Goal: Task Accomplishment & Management: Manage account settings

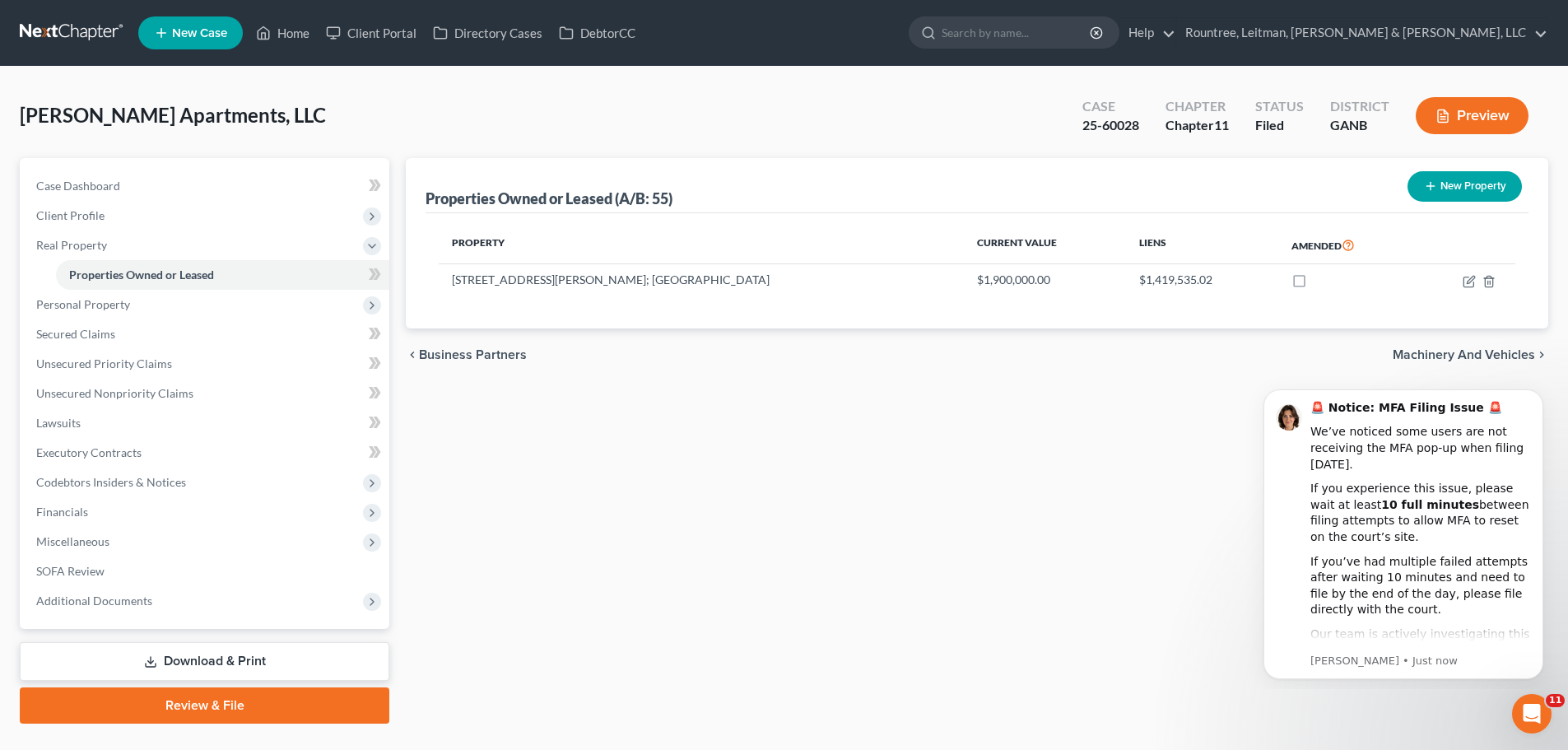
click at [72, 22] on link at bounding box center [72, 33] width 105 height 30
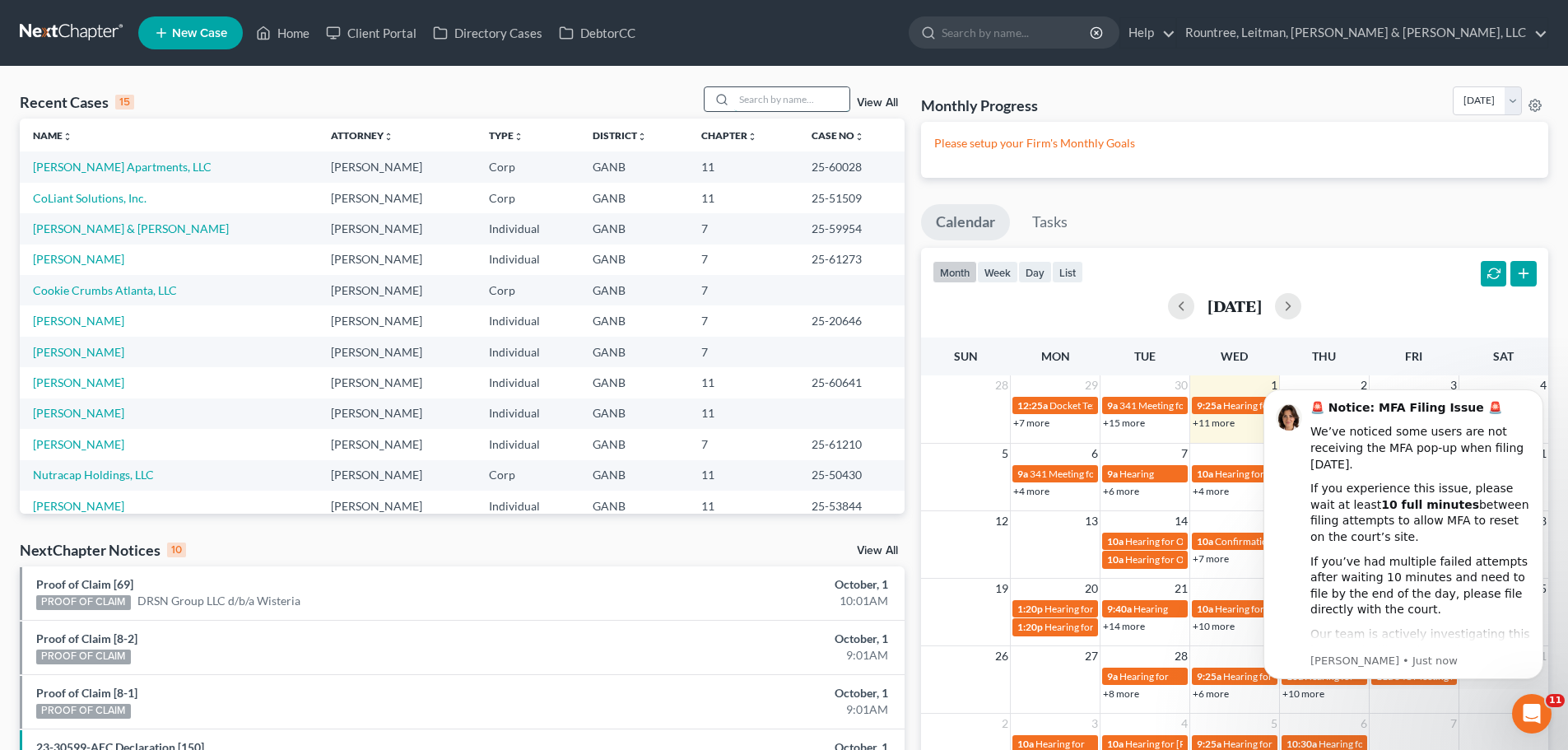
click at [770, 102] on input "search" at bounding box center [792, 99] width 116 height 24
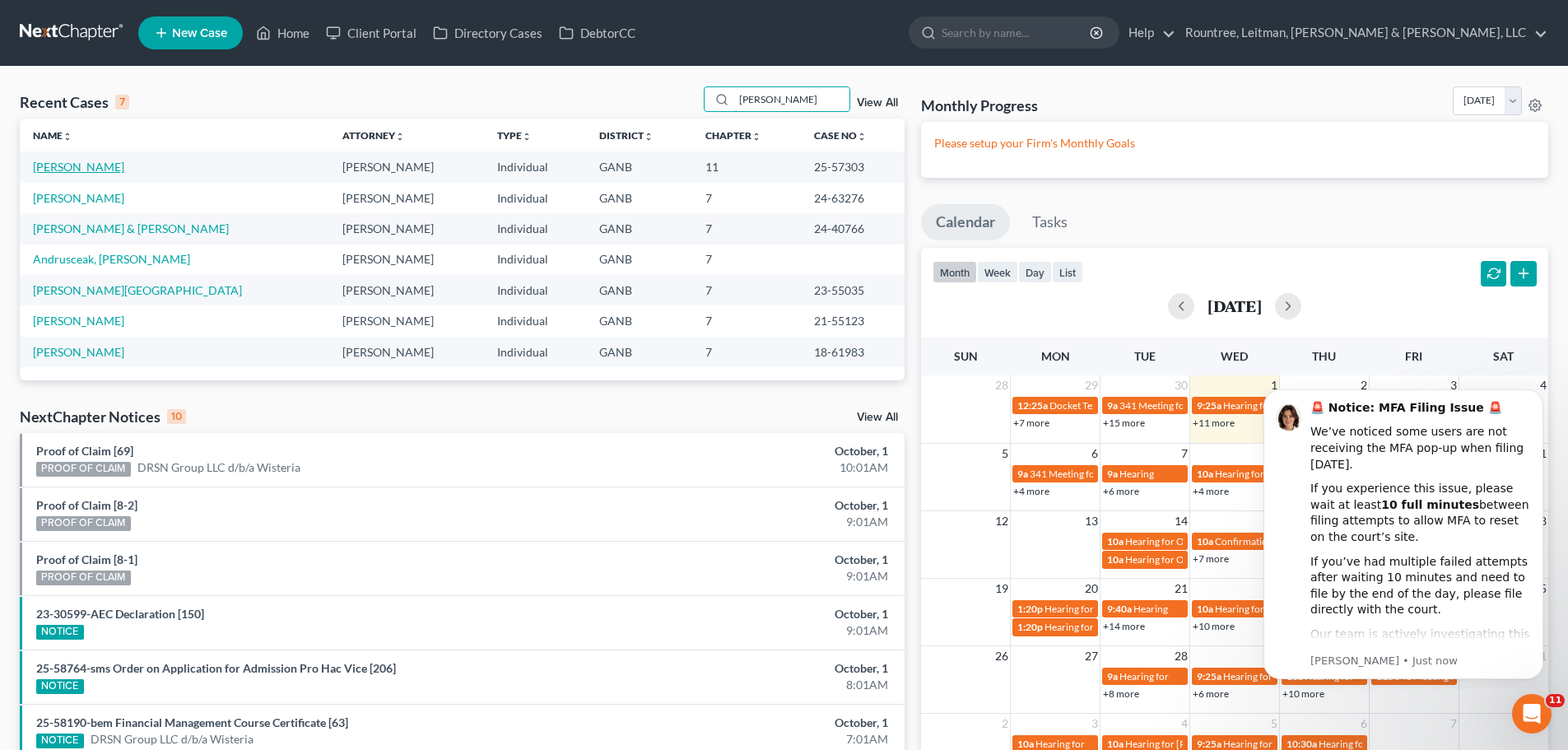
type input "[PERSON_NAME]"
click at [105, 164] on link "[PERSON_NAME]" at bounding box center [78, 167] width 92 height 14
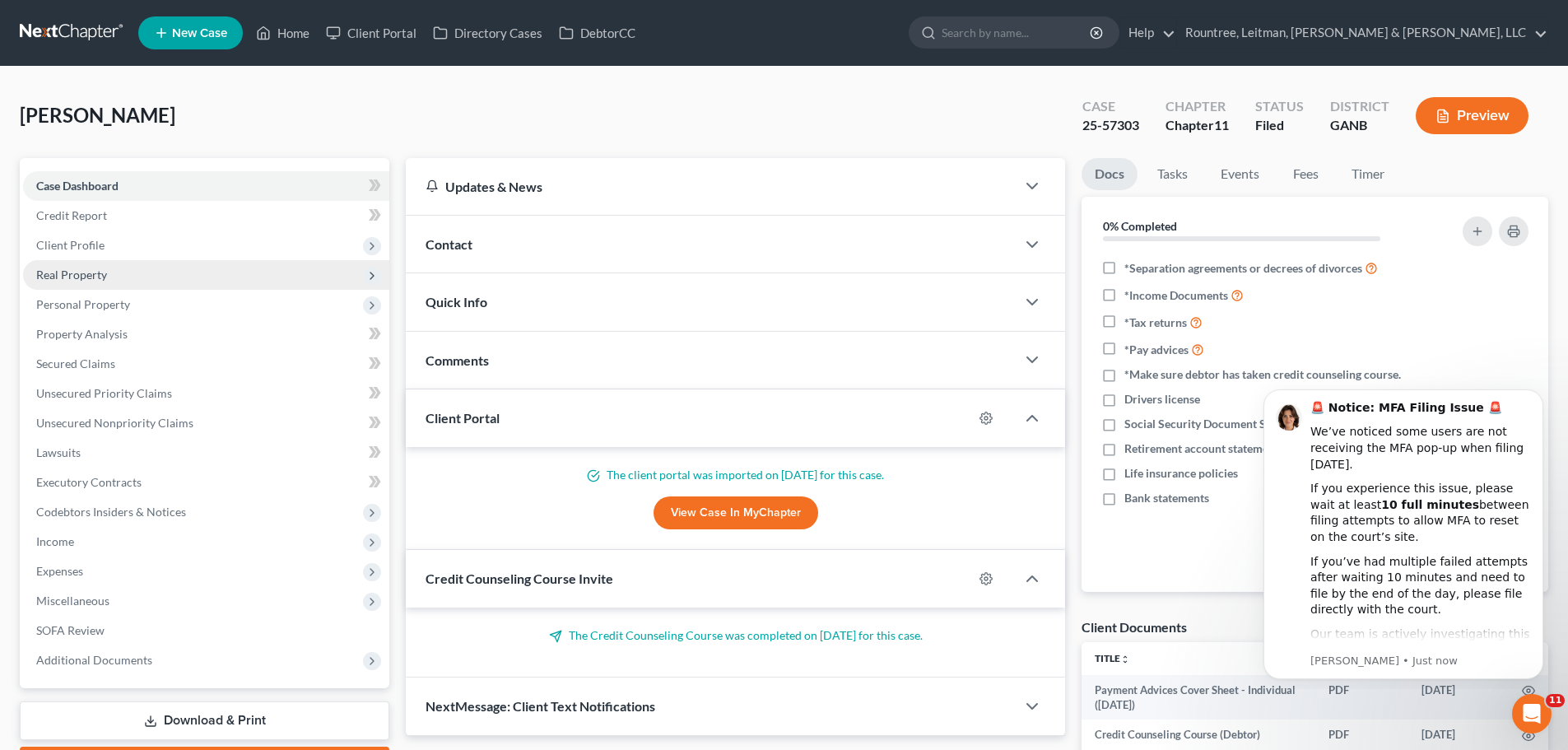
click at [120, 269] on span "Real Property" at bounding box center [206, 275] width 366 height 30
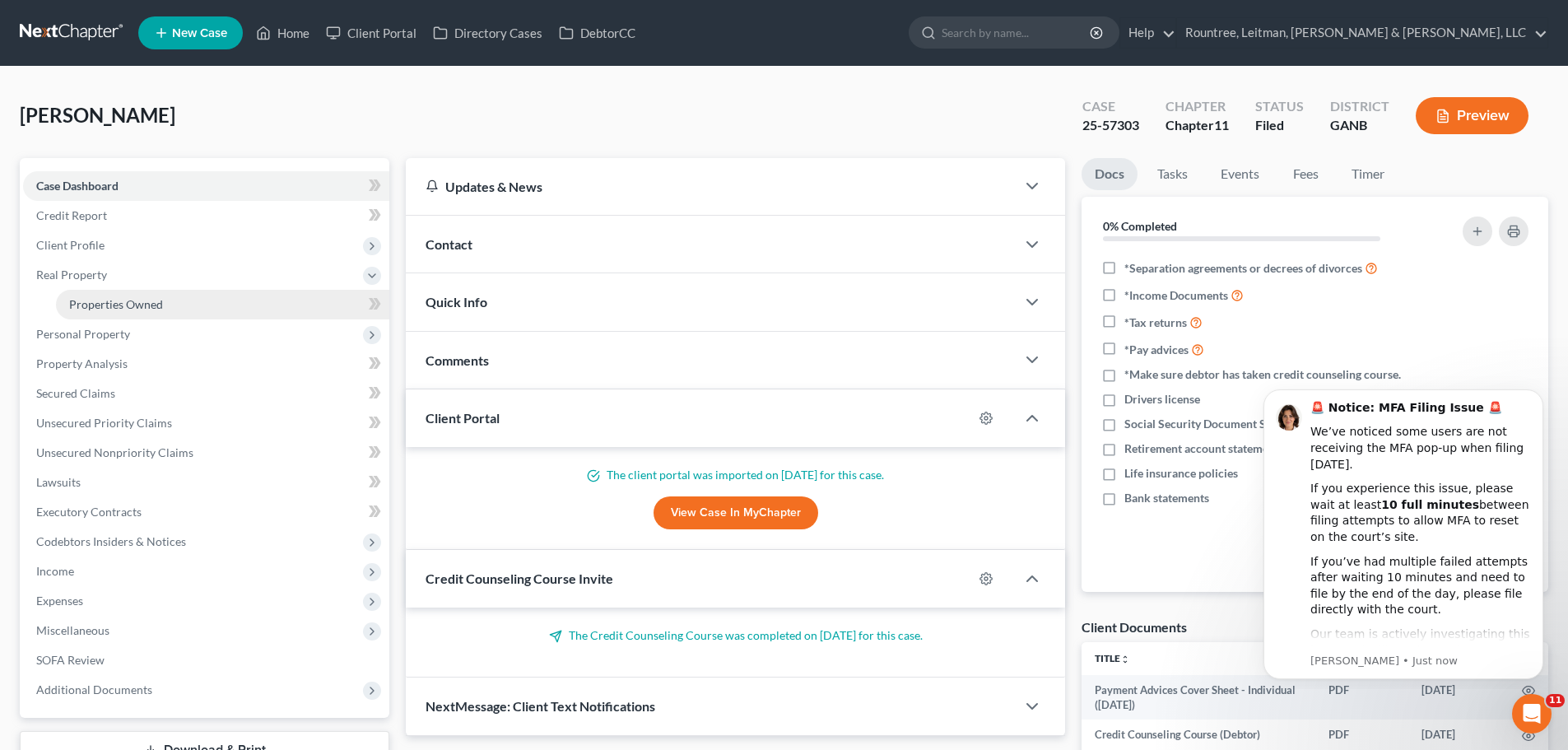
drag, startPoint x: 152, startPoint y: 292, endPoint x: 169, endPoint y: 289, distance: 17.3
click at [152, 294] on link "Properties Owned" at bounding box center [223, 305] width 334 height 30
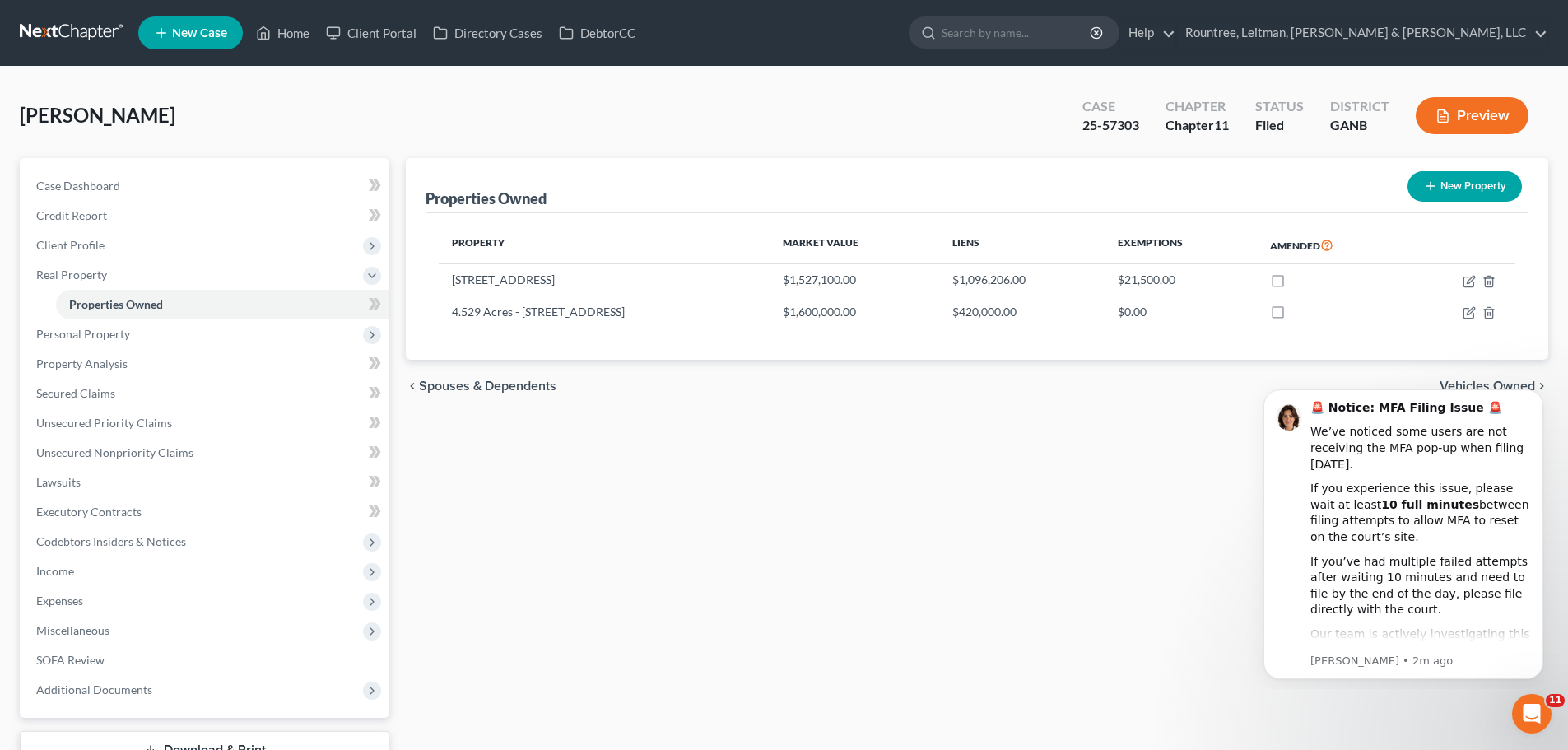
click at [775, 712] on div "Properties Owned New Property Property Market Value Liens Exemptions Amended [S…" at bounding box center [977, 485] width 1159 height 655
click at [1467, 285] on icon "button" at bounding box center [1469, 281] width 13 height 13
select select "10"
select select "0"
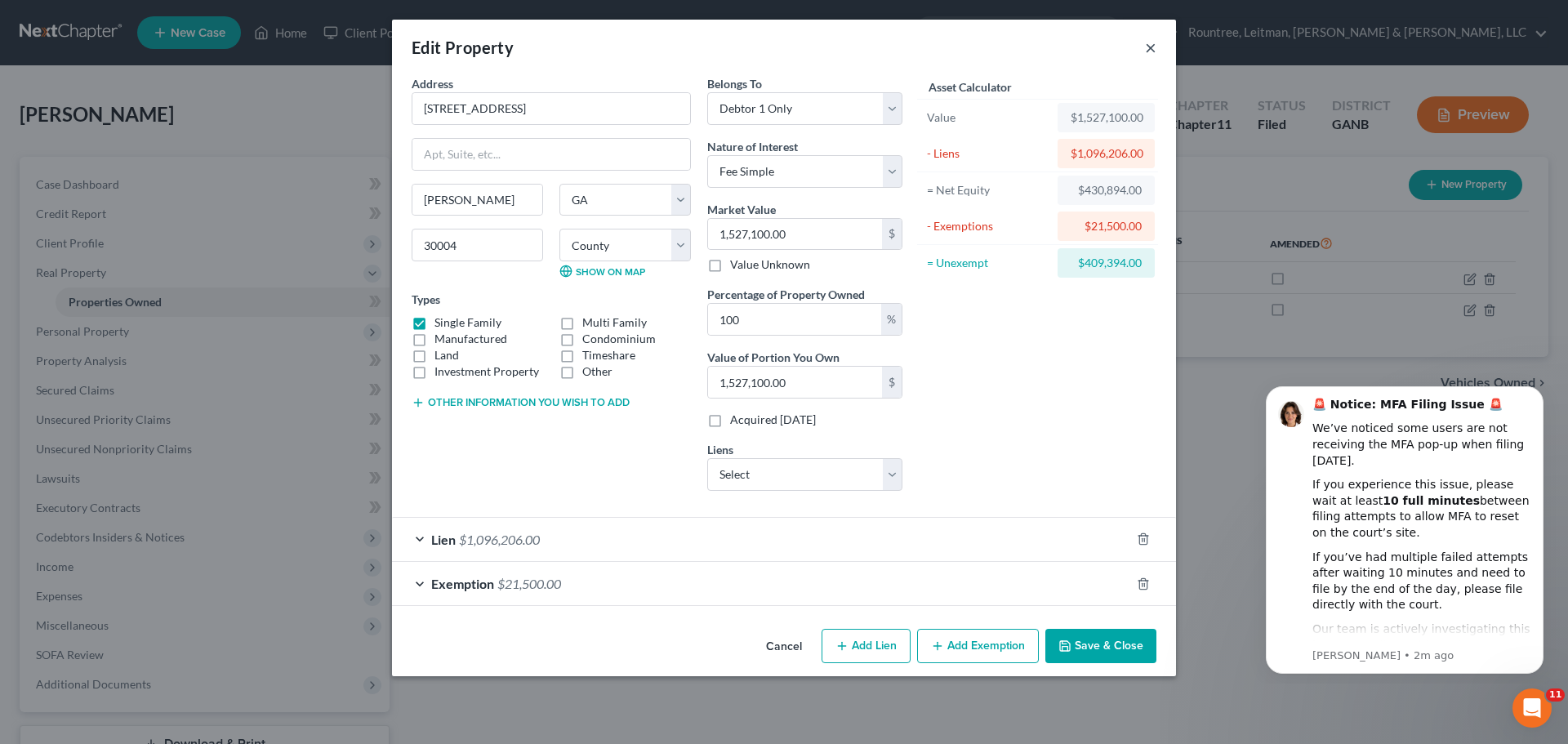
click at [1151, 48] on button "×" at bounding box center [1149, 47] width 11 height 20
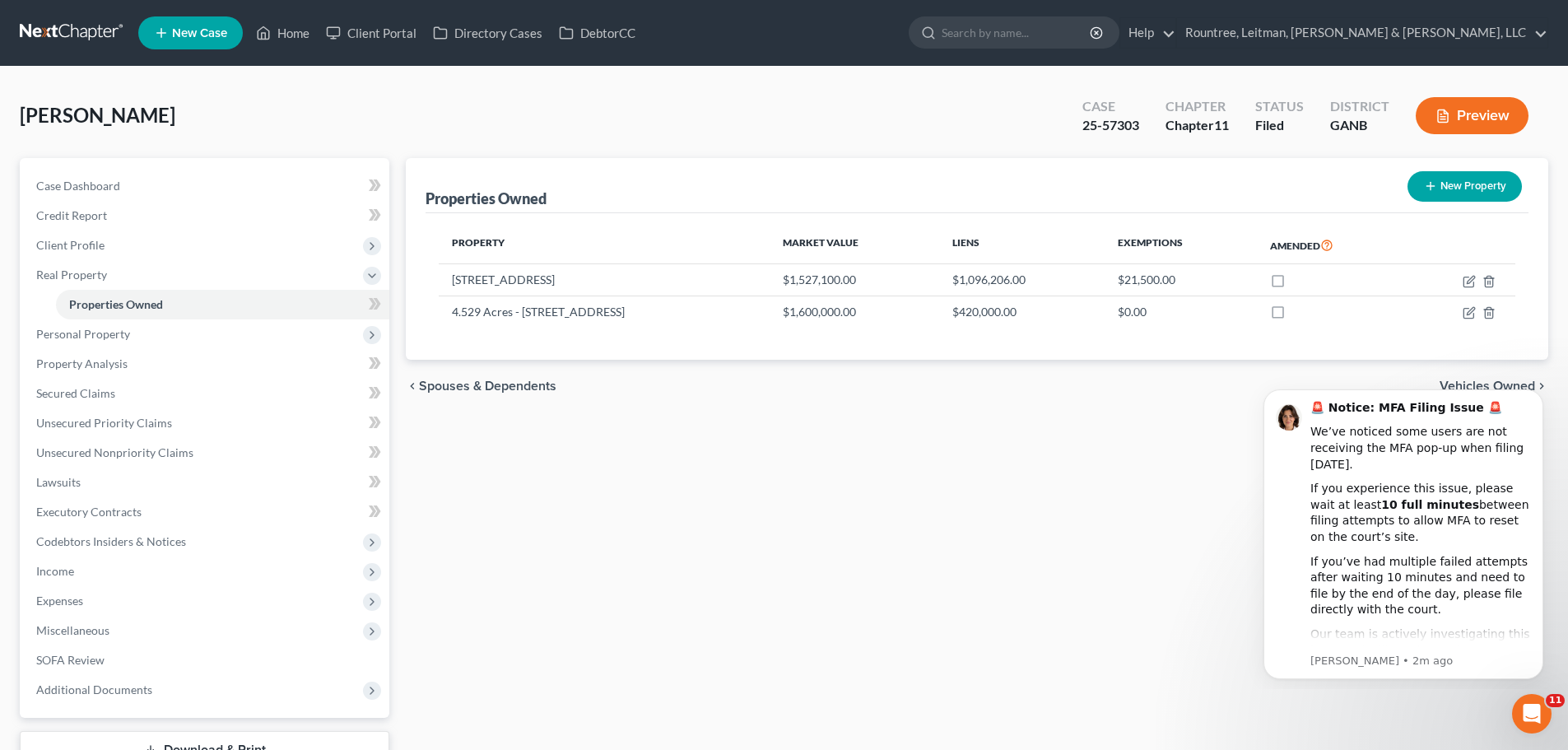
click at [1133, 651] on div "Properties Owned New Property Property Market Value Liens Exemptions Amended [S…" at bounding box center [977, 485] width 1159 height 655
click at [1465, 283] on icon "button" at bounding box center [1469, 281] width 13 height 13
select select "10"
select select "0"
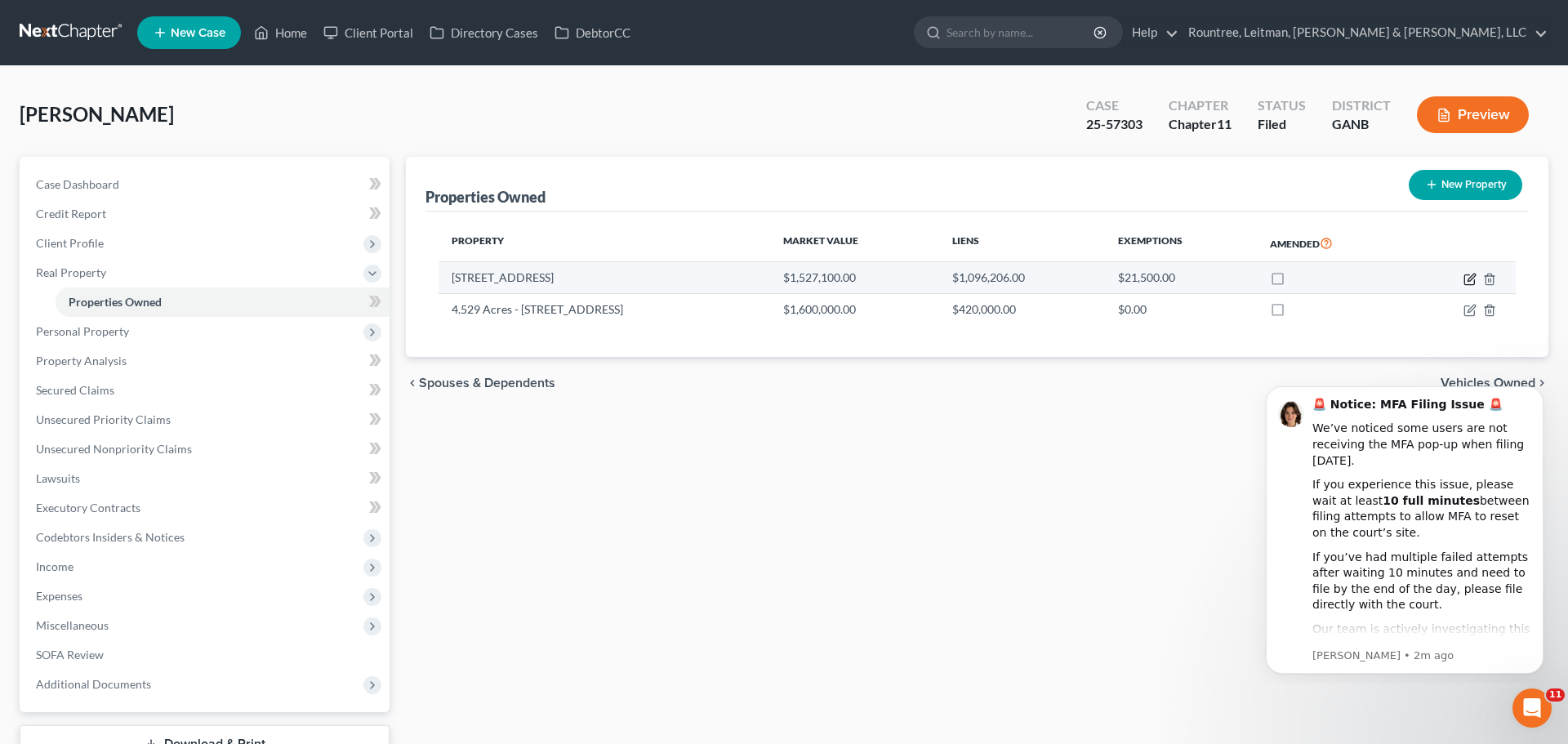
select select "42"
select select "0"
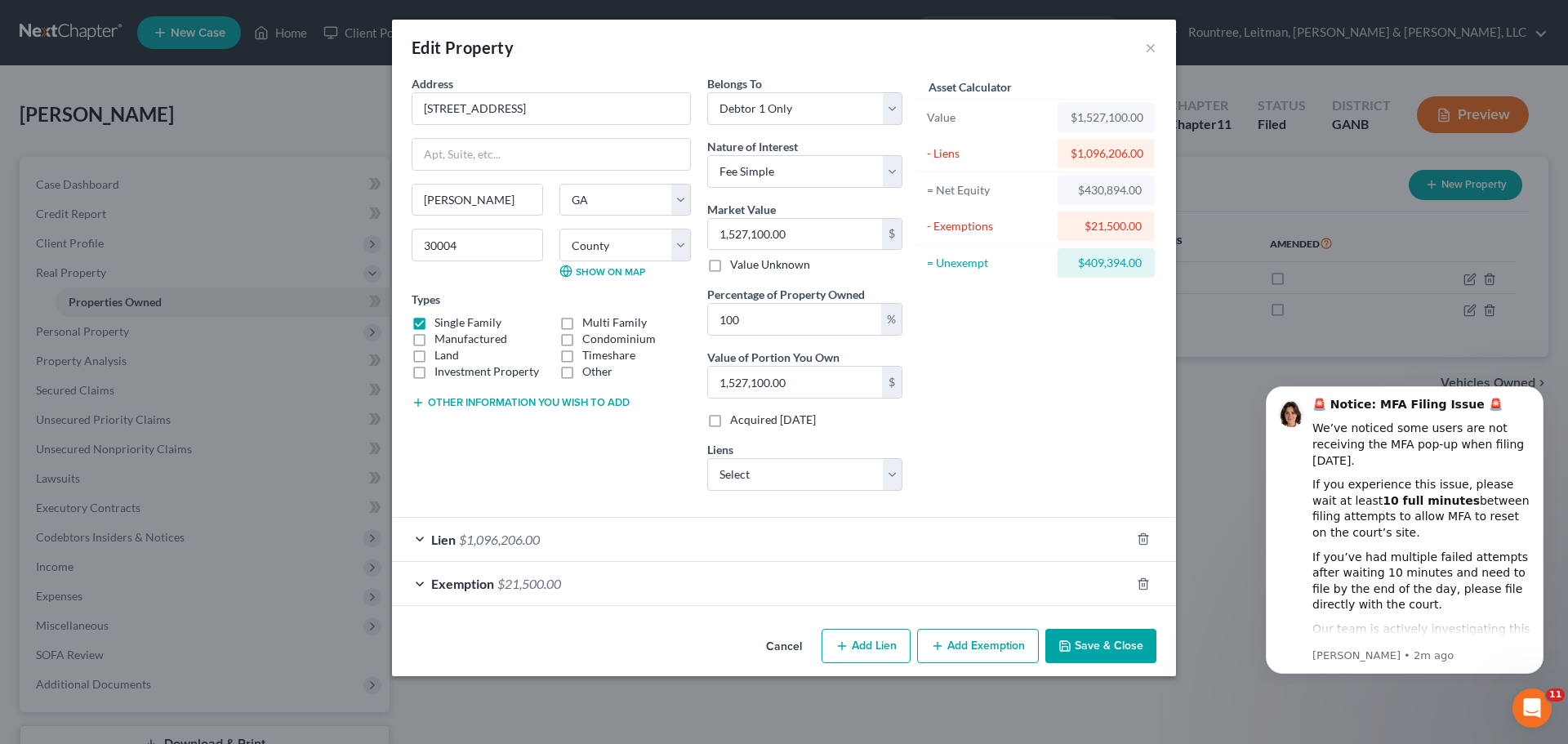
click at [623, 539] on div "Lien $1,096,206.00" at bounding box center [761, 539] width 738 height 43
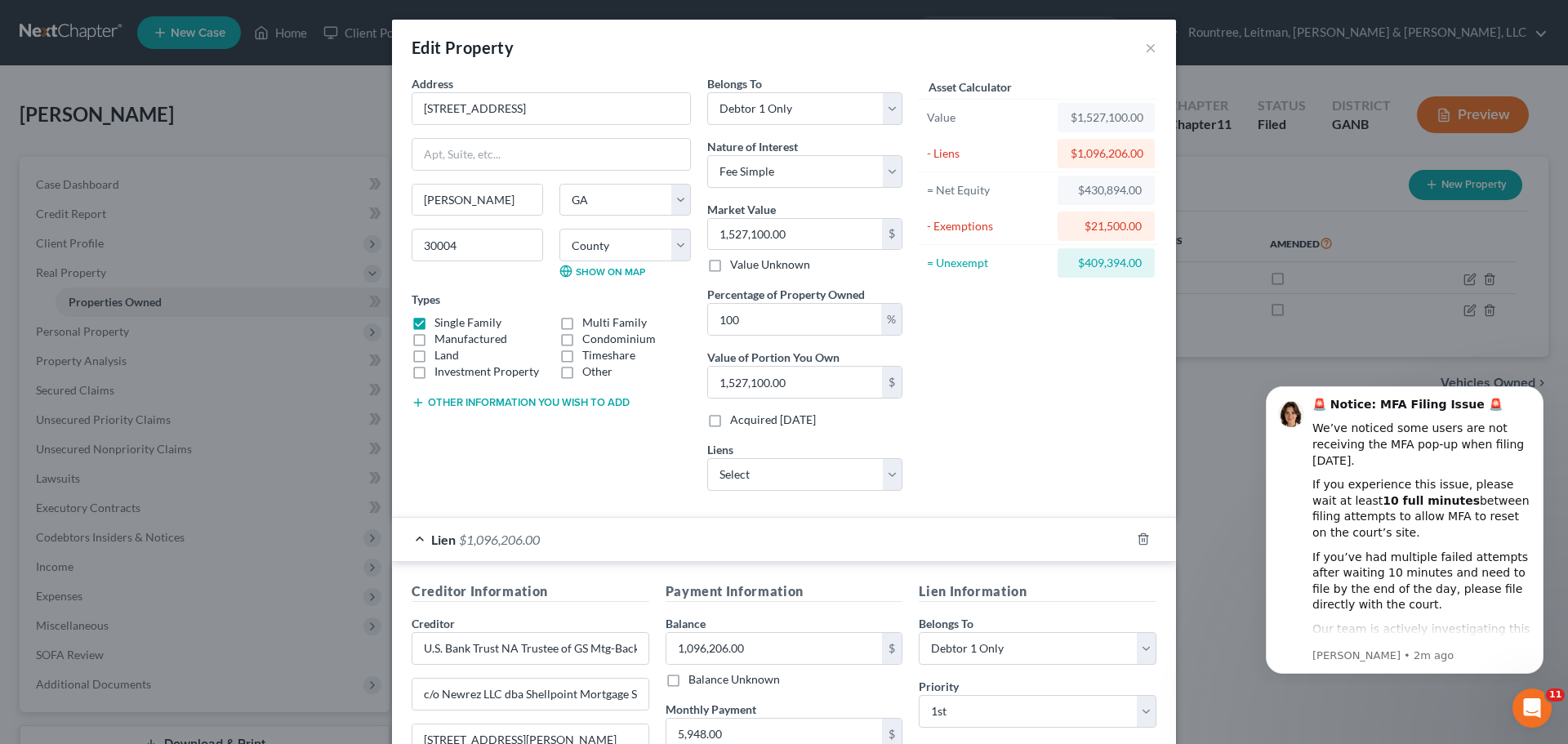
click at [1199, 569] on div "Edit Property × Address * [GEOGRAPHIC_DATA] [GEOGRAPHIC_DATA][PERSON_NAME] [US_…" at bounding box center [784, 372] width 1568 height 744
click at [1144, 44] on button "×" at bounding box center [1149, 47] width 11 height 20
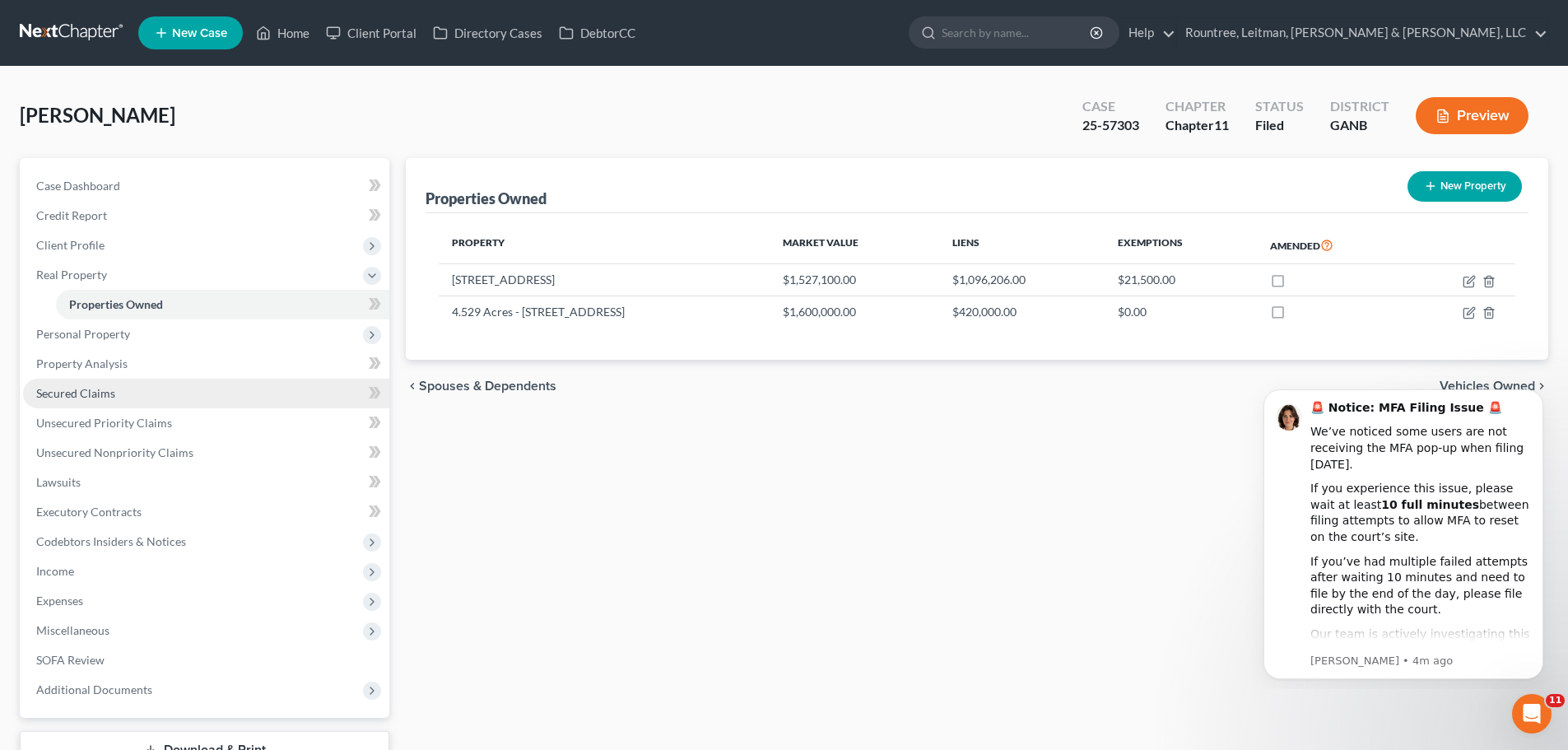
click at [83, 402] on link "Secured Claims" at bounding box center [206, 393] width 366 height 30
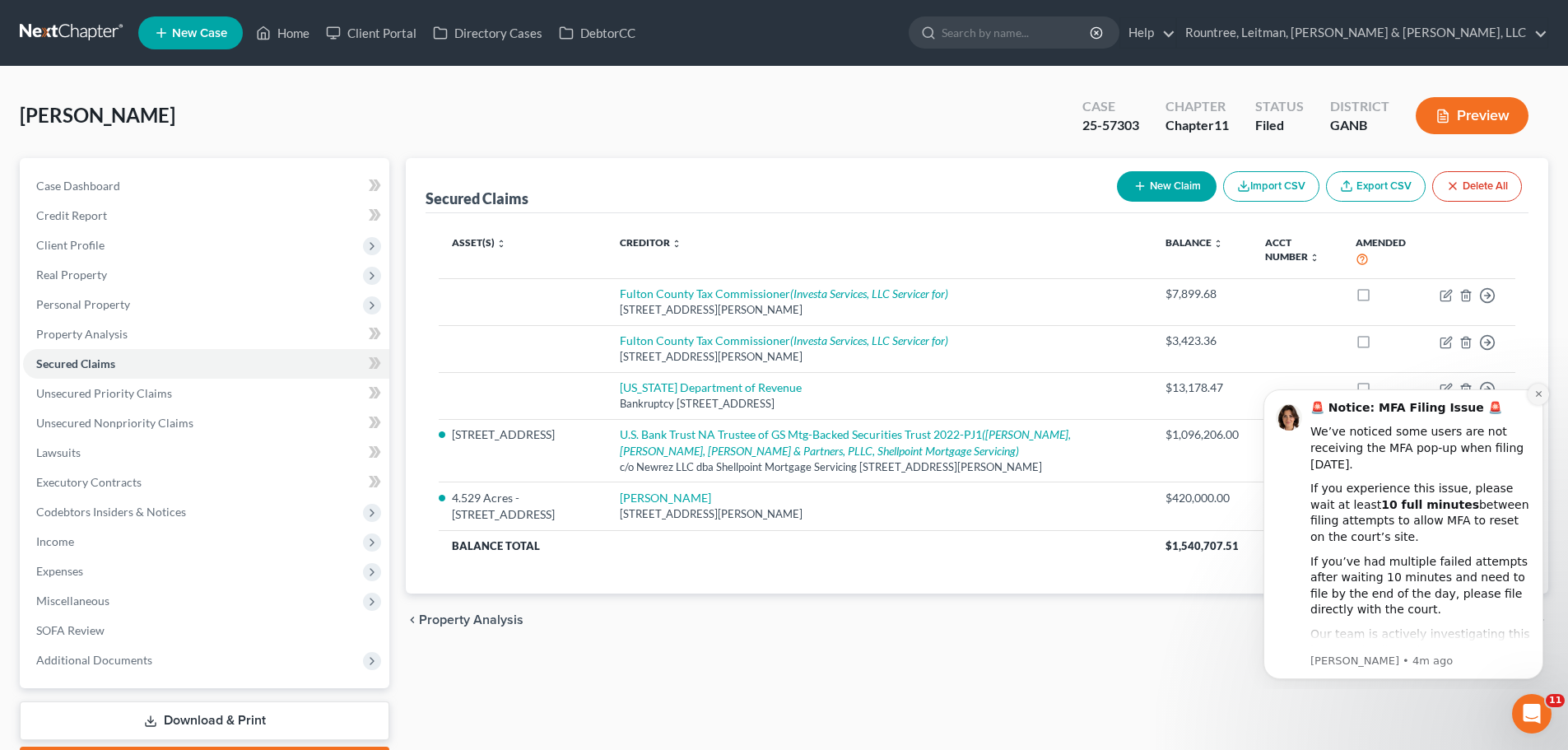
click at [1540, 391] on icon "Dismiss notification" at bounding box center [1539, 394] width 9 height 9
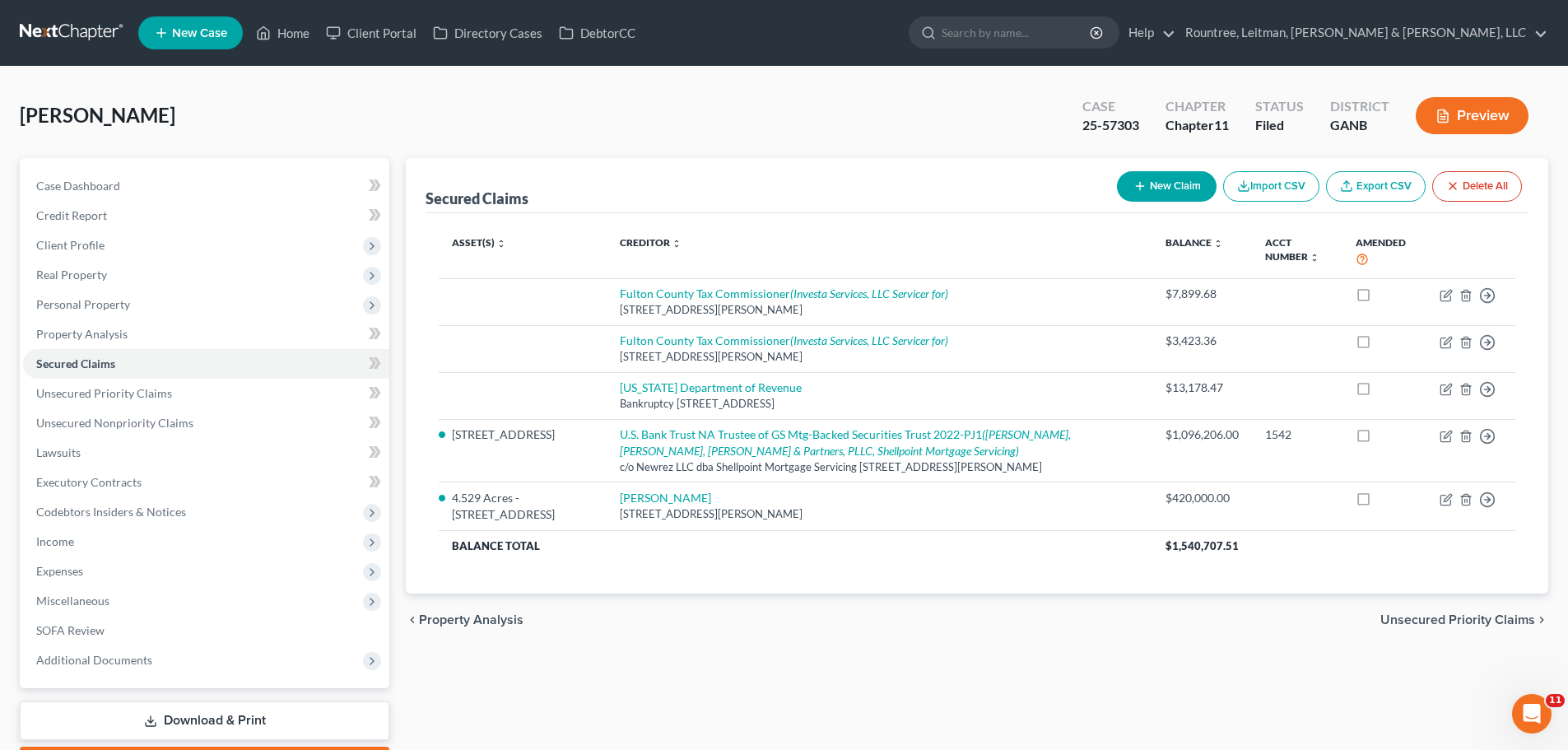
click at [980, 700] on div "Secured Claims New Claim Import CSV Export CSV Delete All Asset(s) expand_more …" at bounding box center [977, 471] width 1159 height 625
click at [86, 261] on span "Real Property" at bounding box center [206, 275] width 366 height 30
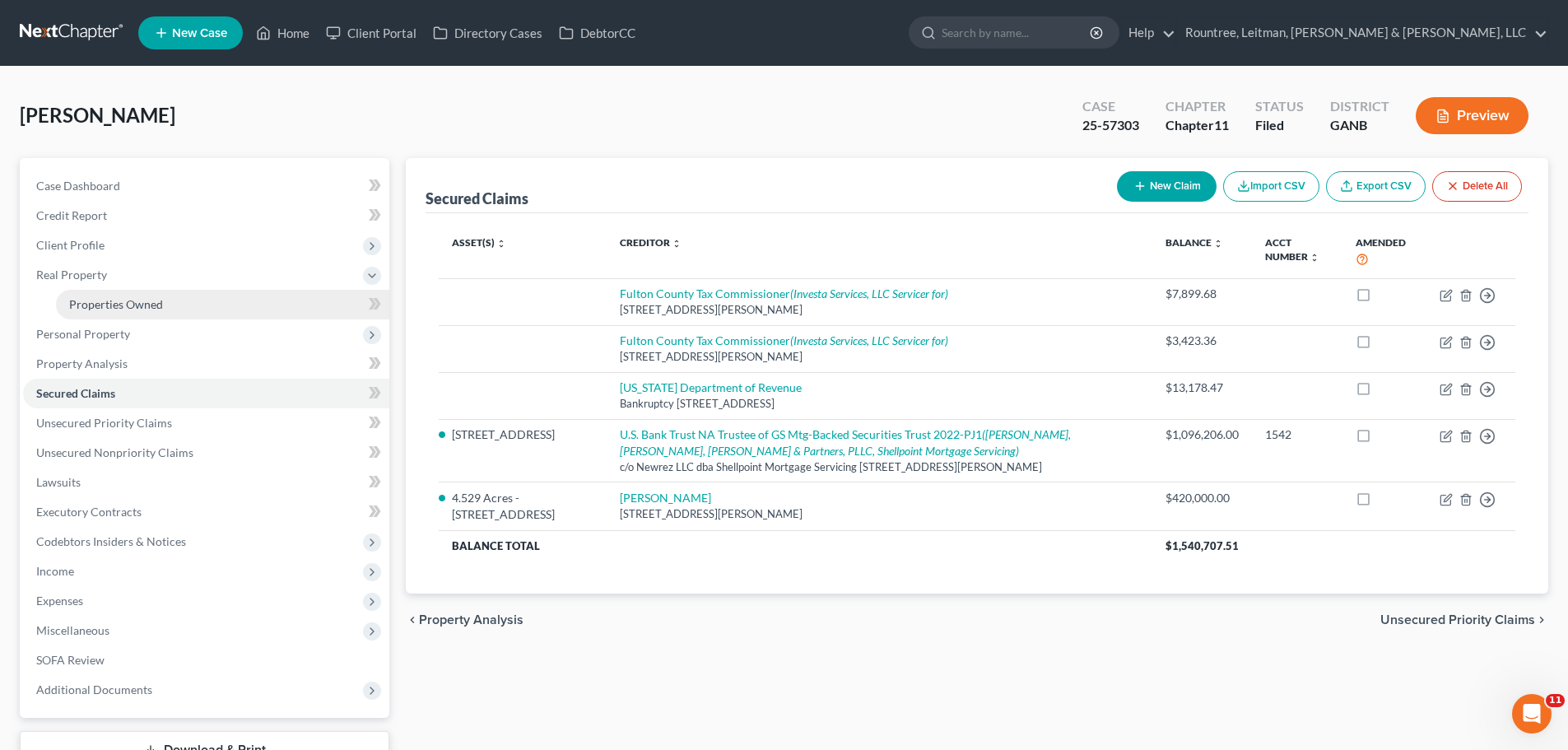
click at [175, 310] on link "Properties Owned" at bounding box center [223, 305] width 334 height 30
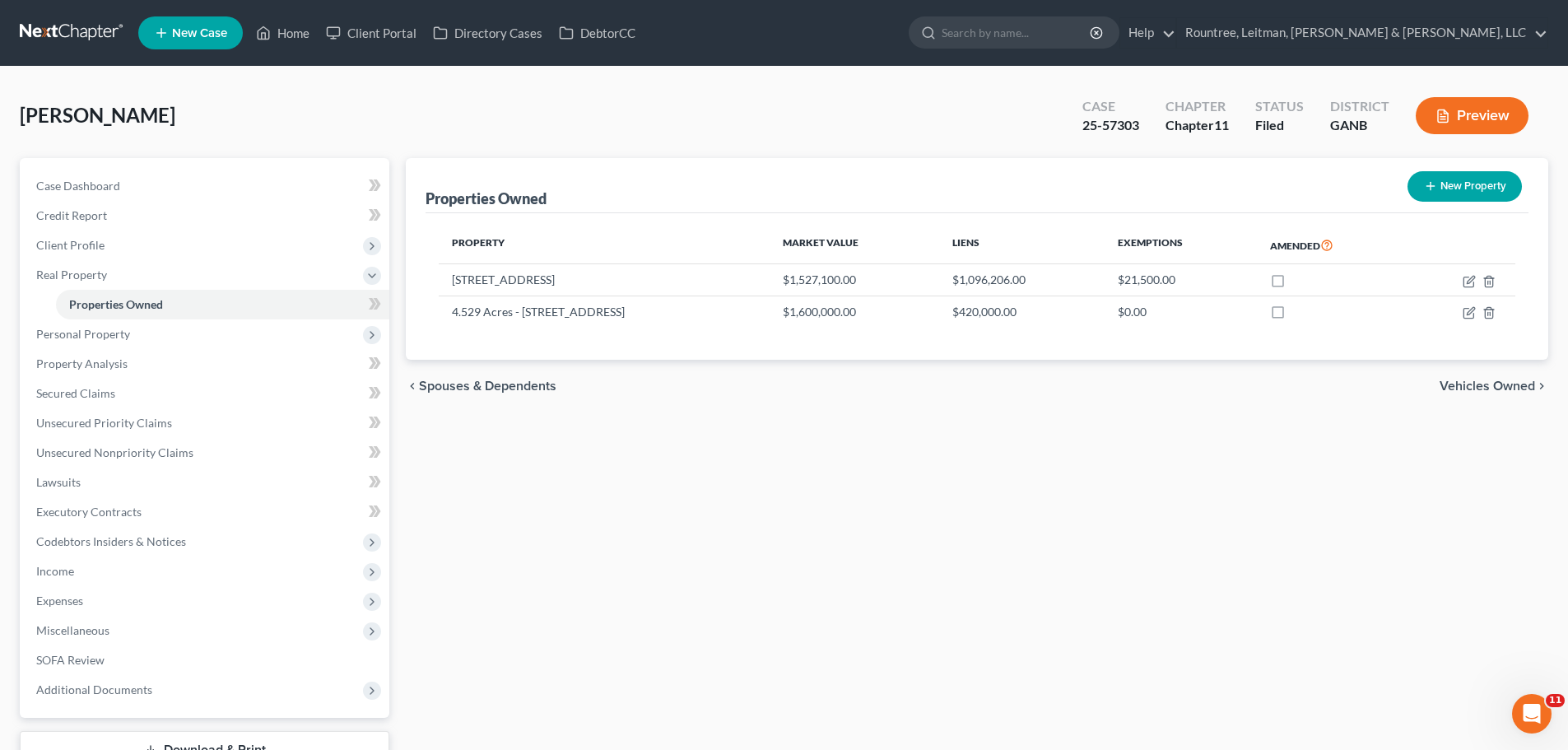
drag, startPoint x: 579, startPoint y: 283, endPoint x: 425, endPoint y: 278, distance: 154.1
click at [425, 278] on div "Properties Owned New Property Property Market Value Liens Exemptions Amended [S…" at bounding box center [977, 259] width 1143 height 203
click at [481, 276] on td "[STREET_ADDRESS]" at bounding box center [604, 280] width 331 height 32
drag, startPoint x: 576, startPoint y: 284, endPoint x: 451, endPoint y: 288, distance: 125.1
click at [451, 288] on td "[STREET_ADDRESS]" at bounding box center [604, 280] width 331 height 32
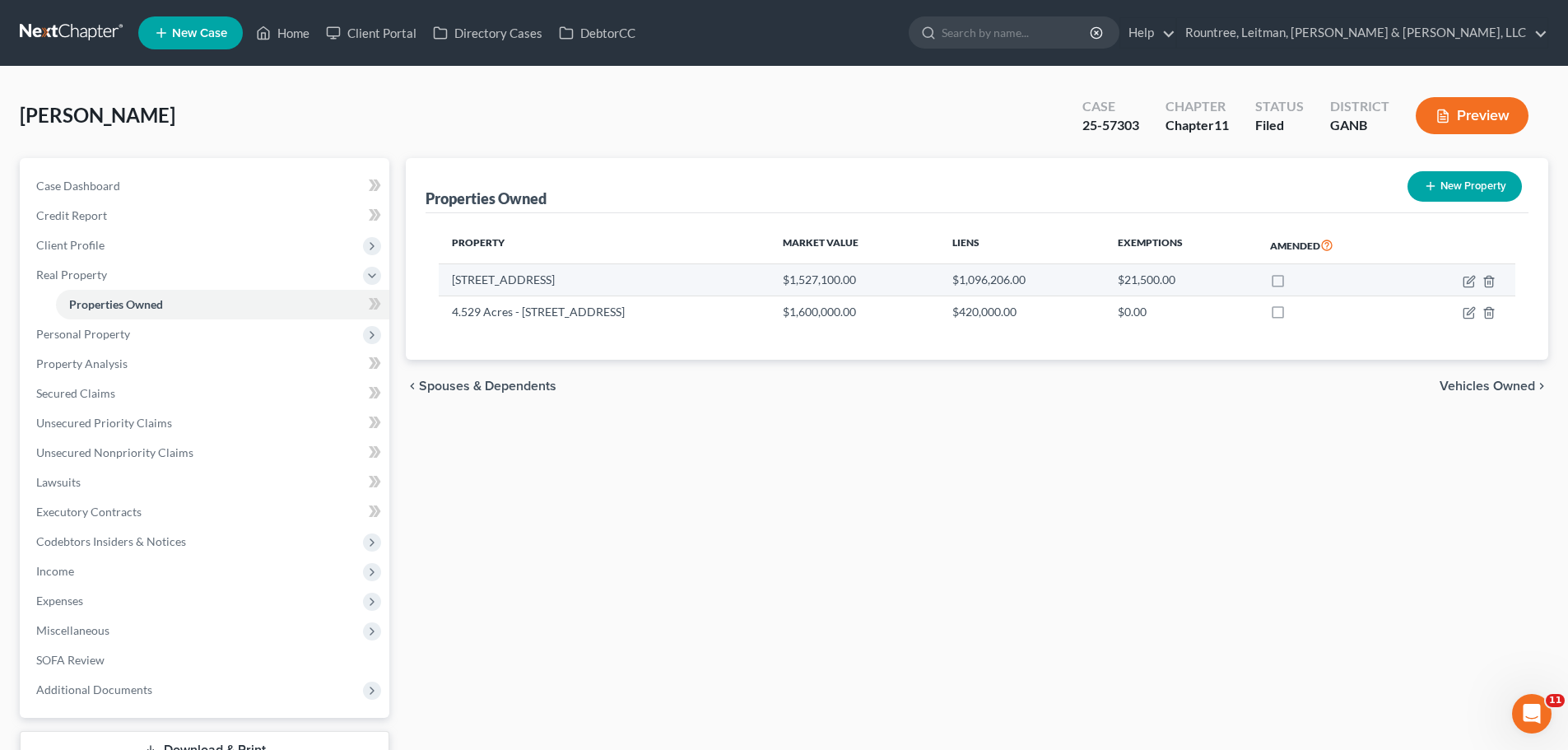
copy td "[STREET_ADDRESS]"
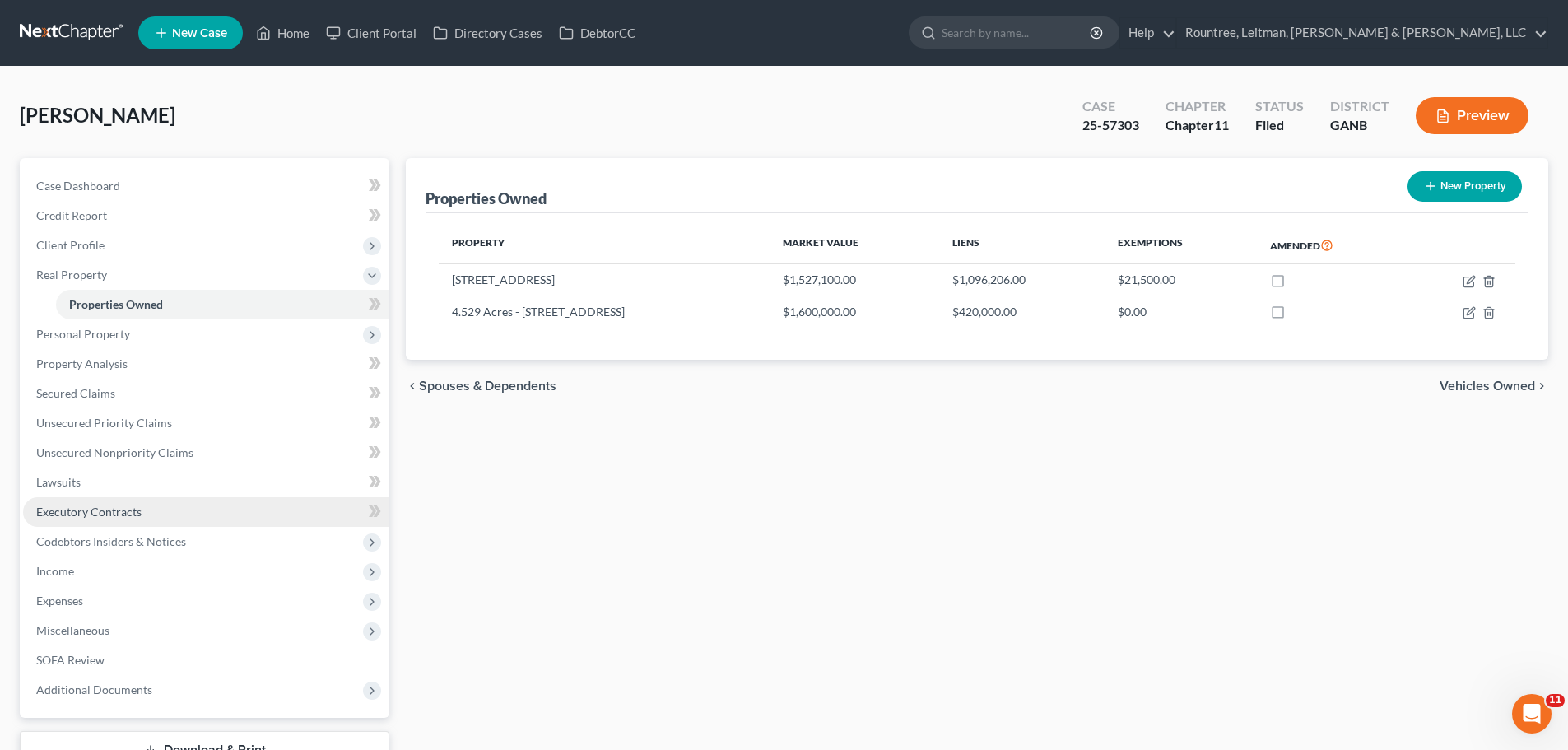
click at [97, 511] on span "Executory Contracts" at bounding box center [88, 512] width 105 height 14
